Goal: Task Accomplishment & Management: Manage account settings

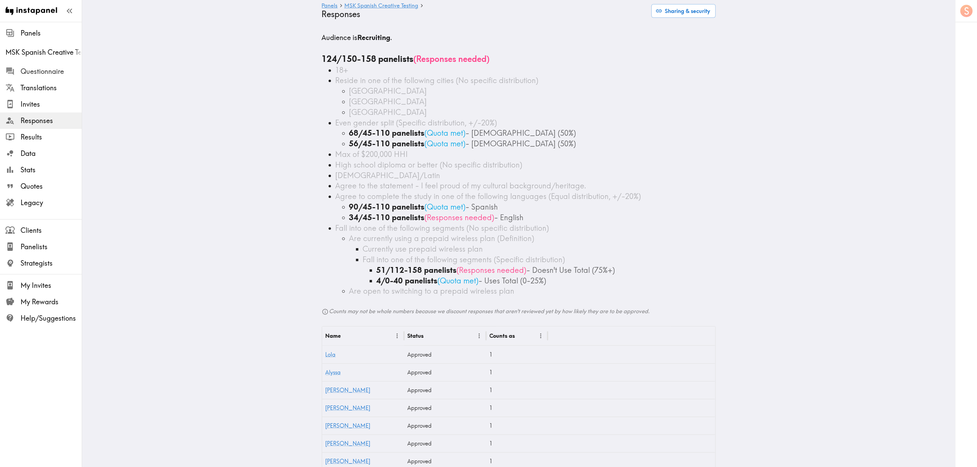
click at [59, 70] on span "Questionnaire" at bounding box center [51, 72] width 61 height 10
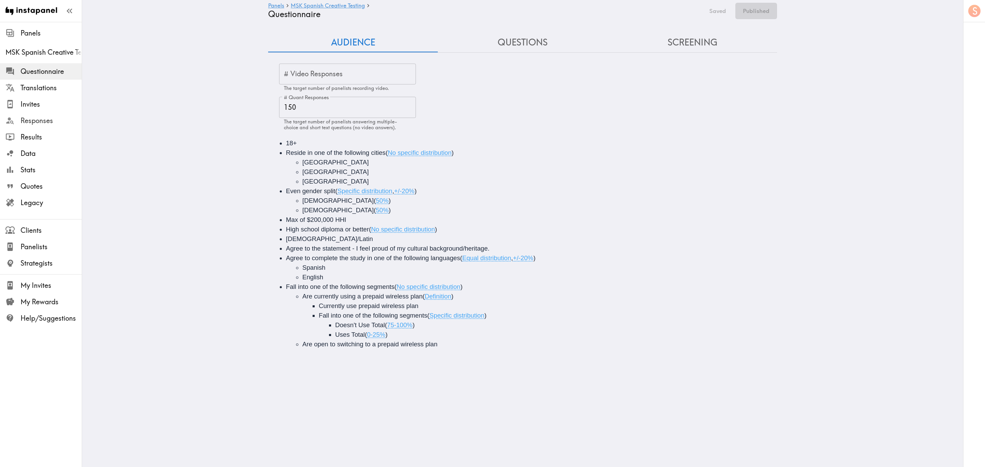
click at [54, 124] on span "Responses" at bounding box center [51, 121] width 61 height 10
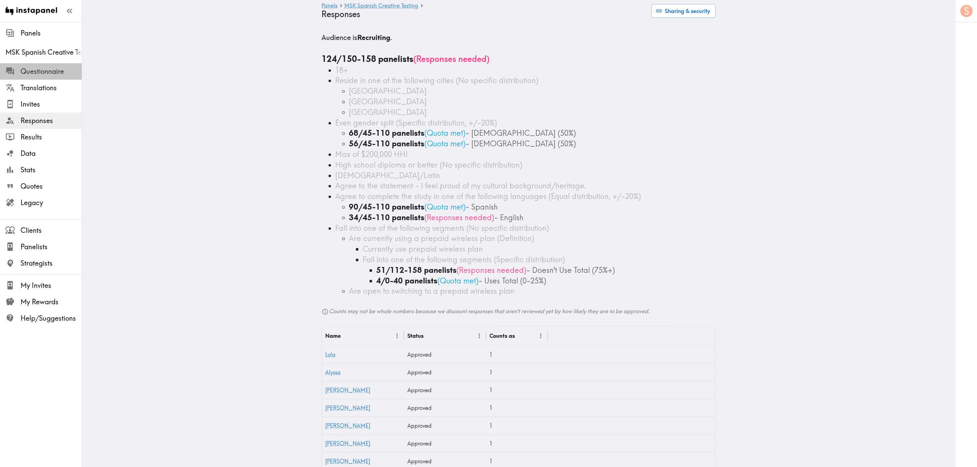
click at [70, 70] on span "Questionnaire" at bounding box center [51, 72] width 61 height 10
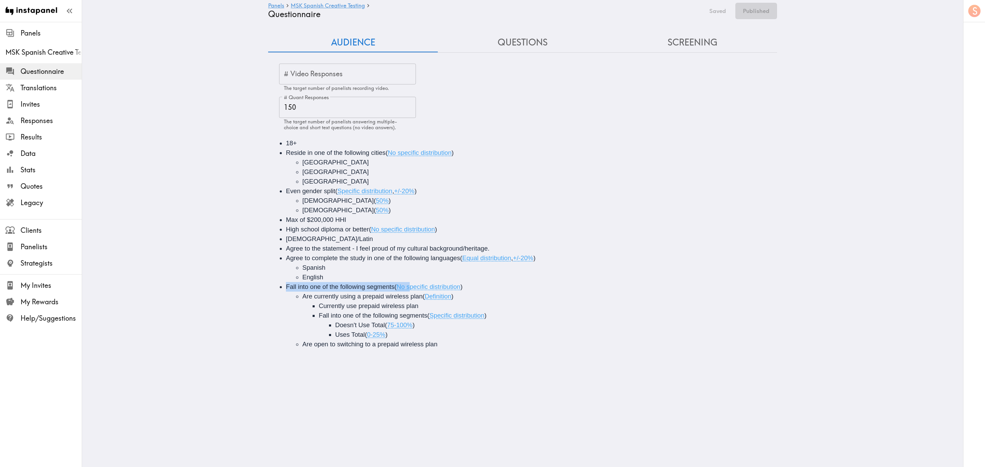
drag, startPoint x: 408, startPoint y: 288, endPoint x: 397, endPoint y: 292, distance: 11.4
click at [397, 282] on li "Fall into one of the following segments ( No specific distribution ) Are curren…" at bounding box center [532, 315] width 493 height 67
click at [397, 282] on span "No specific distribution" at bounding box center [429, 286] width 64 height 7
drag, startPoint x: 407, startPoint y: 286, endPoint x: 395, endPoint y: 286, distance: 12.0
click at [397, 282] on span "No specific distribution" at bounding box center [429, 286] width 64 height 7
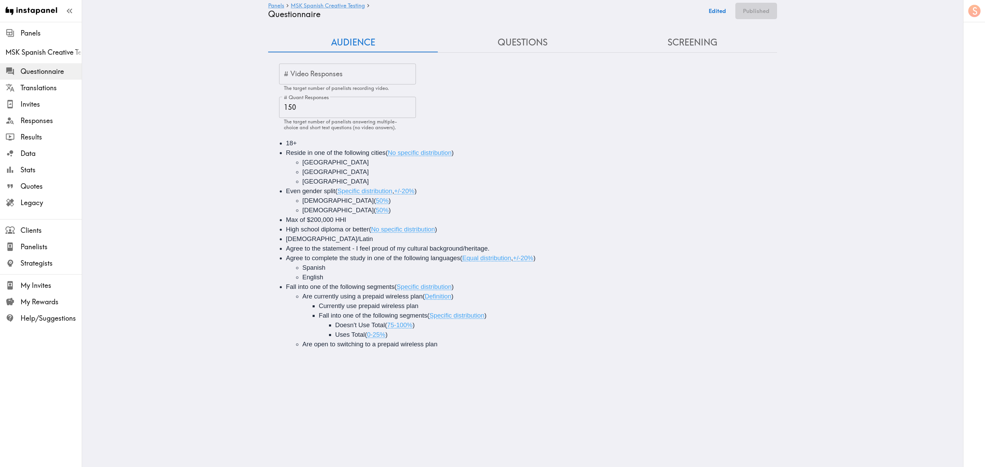
click at [452, 282] on span ")" at bounding box center [453, 296] width 2 height 7
click at [448, 282] on li "Are open to switching to a prepaid wireless plan" at bounding box center [545, 345] width 486 height 10
click at [474, 282] on div "Are open to switching to a prepaid wireless plan" at bounding box center [425, 344] width 247 height 7
click at [480, 282] on div "Are open to switching to a prepaid wireless plan" at bounding box center [425, 344] width 247 height 7
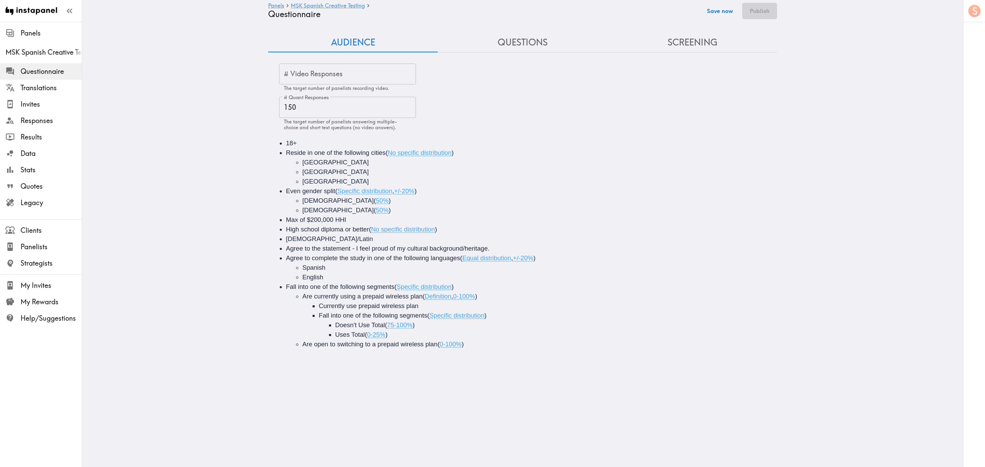
click at [591, 13] on button "Save now" at bounding box center [720, 11] width 34 height 16
click at [591, 8] on button "Publish" at bounding box center [759, 11] width 35 height 16
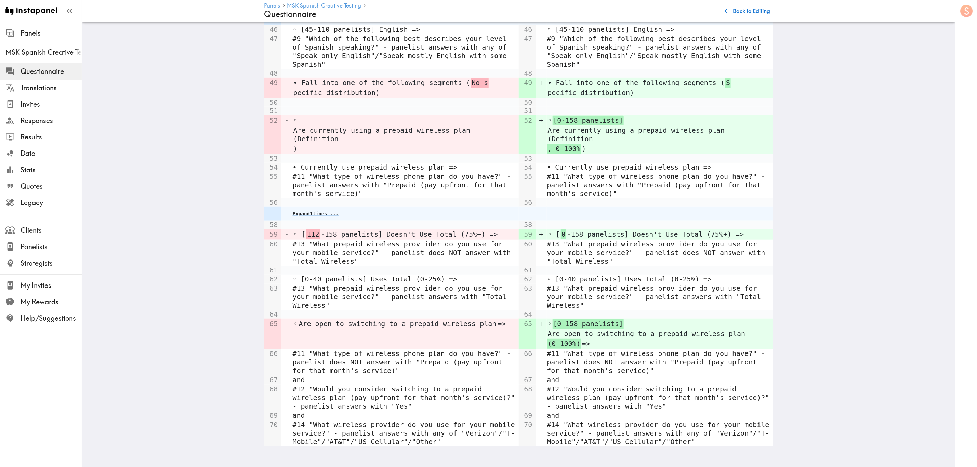
scroll to position [337, 0]
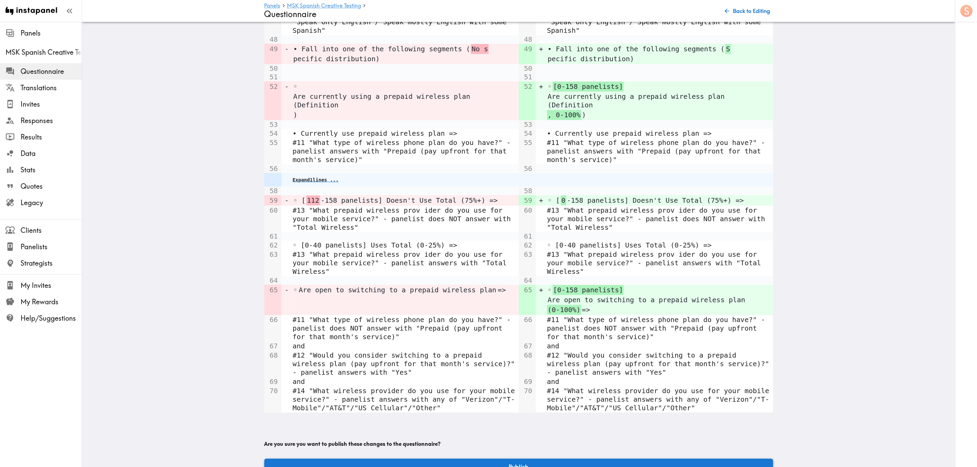
click at [591, 282] on button "Publish" at bounding box center [518, 467] width 509 height 16
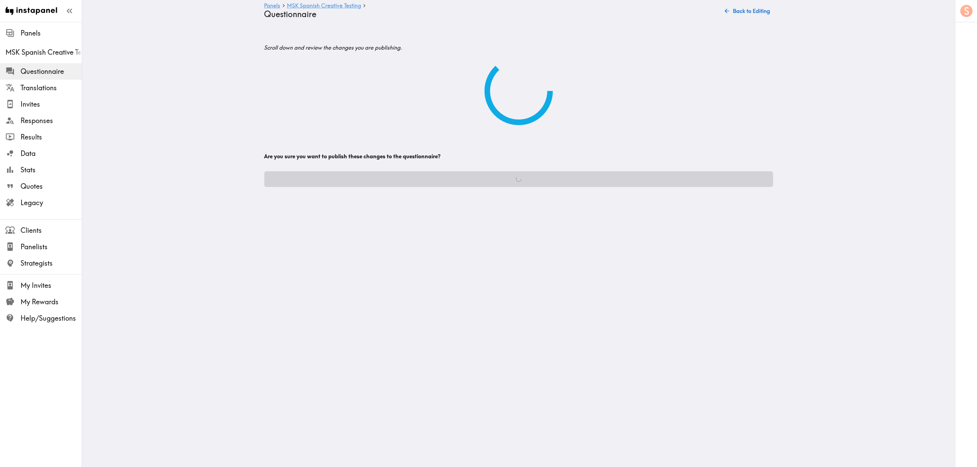
scroll to position [0, 0]
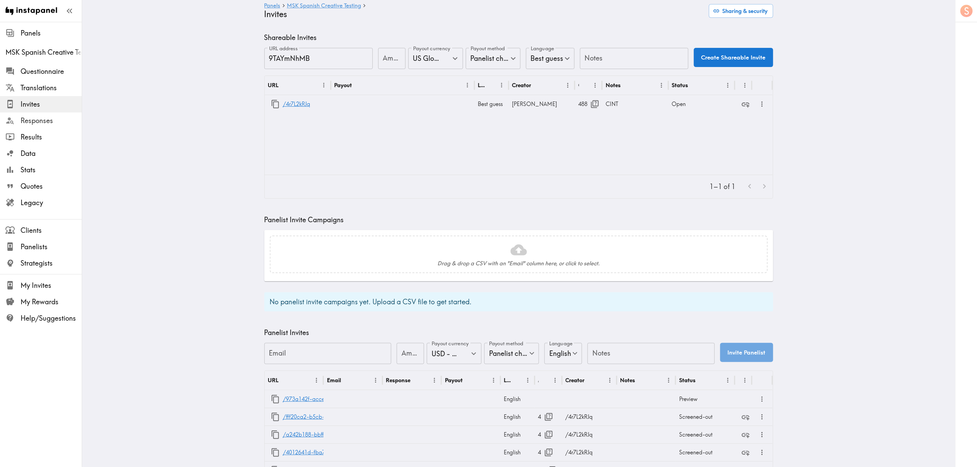
click at [43, 117] on span "Responses" at bounding box center [51, 121] width 61 height 10
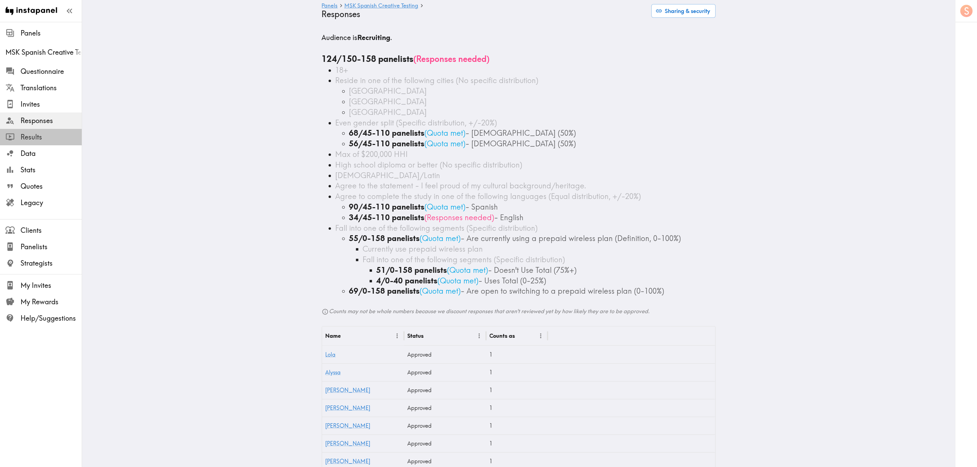
click at [59, 139] on span "Results" at bounding box center [51, 137] width 61 height 10
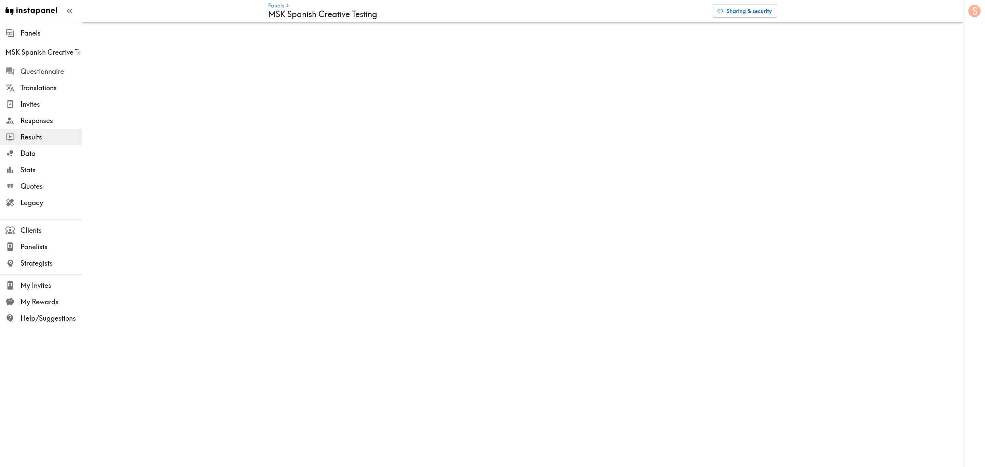
click at [48, 75] on span "Questionnaire" at bounding box center [51, 72] width 61 height 10
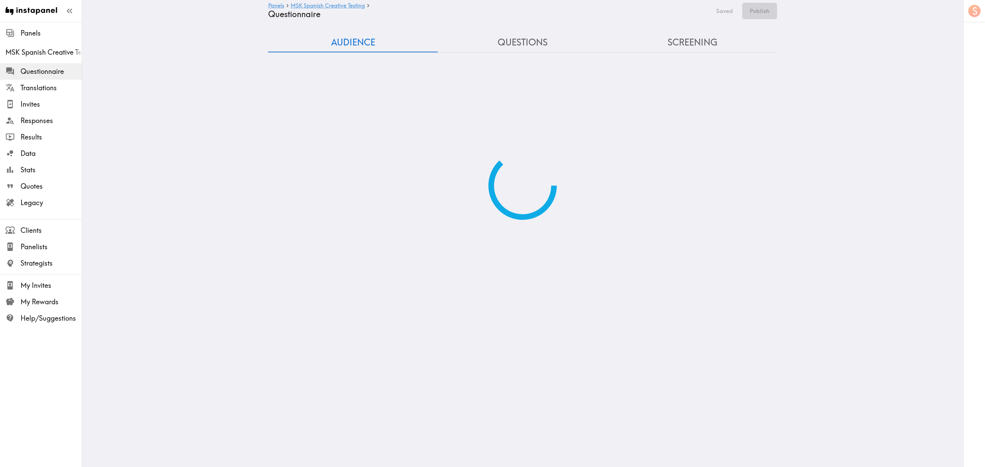
click at [711, 34] on button "Screening" at bounding box center [693, 42] width 170 height 19
click at [709, 38] on button "Screening" at bounding box center [693, 42] width 170 height 19
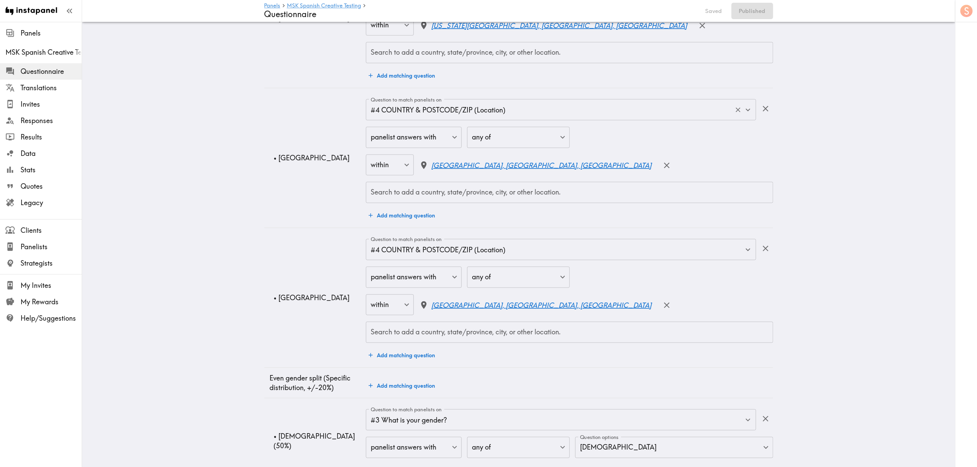
scroll to position [359, 0]
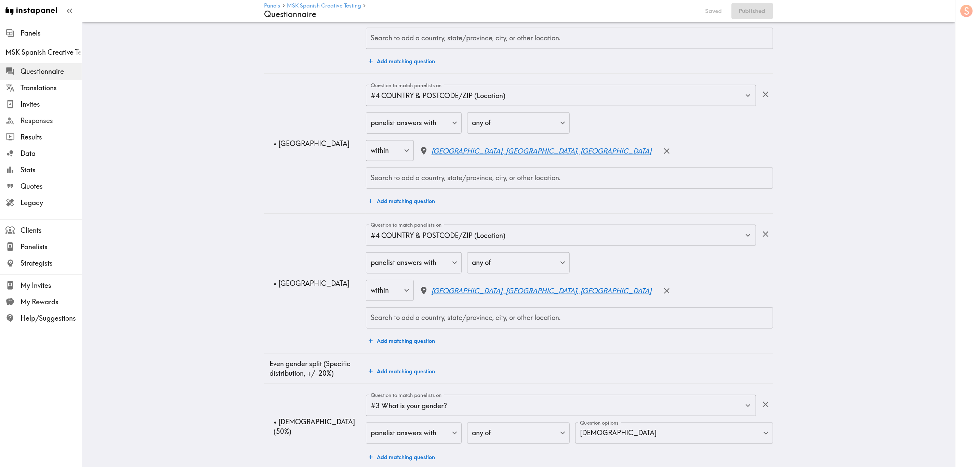
click at [61, 117] on span "Responses" at bounding box center [51, 121] width 61 height 10
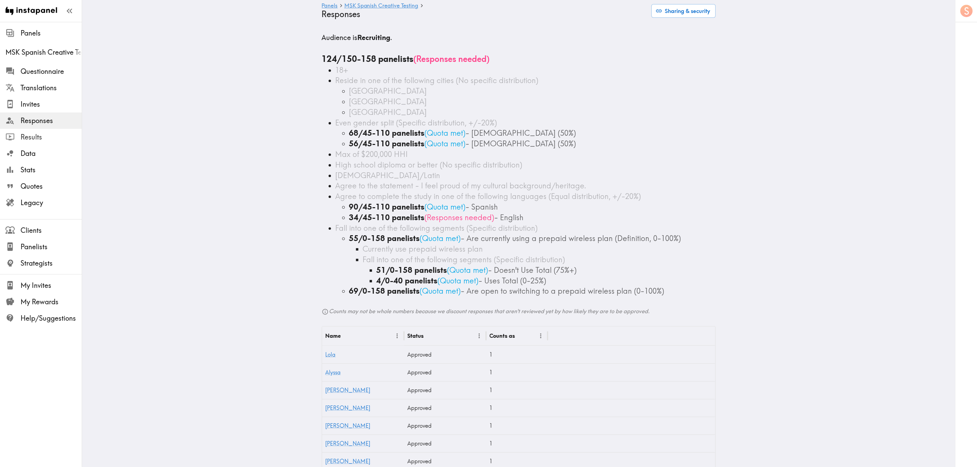
click at [44, 134] on span "Results" at bounding box center [51, 137] width 61 height 10
